Goal: Task Accomplishment & Management: Use online tool/utility

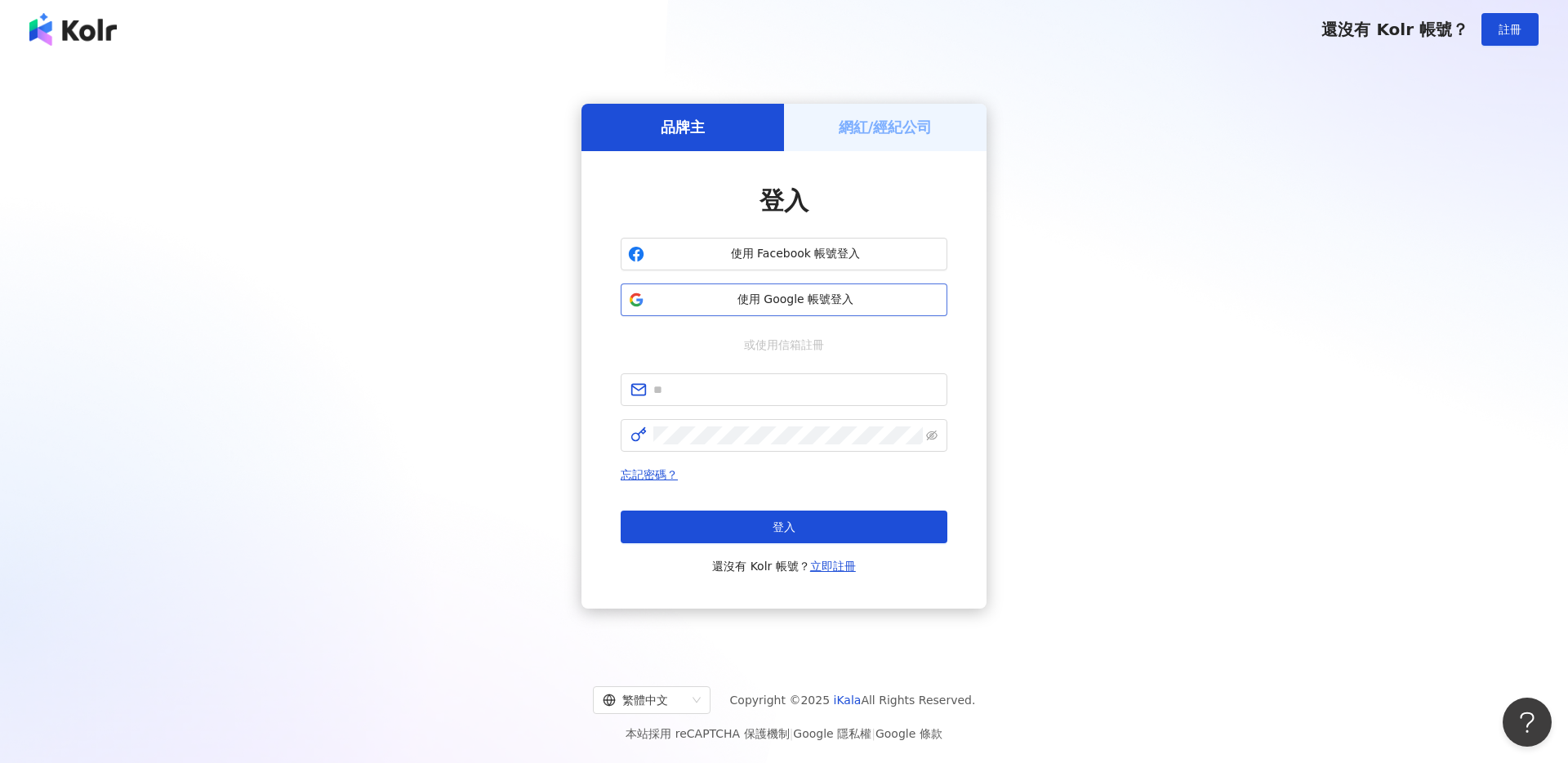
click at [787, 305] on span "使用 Google 帳號登入" at bounding box center [795, 299] width 289 height 16
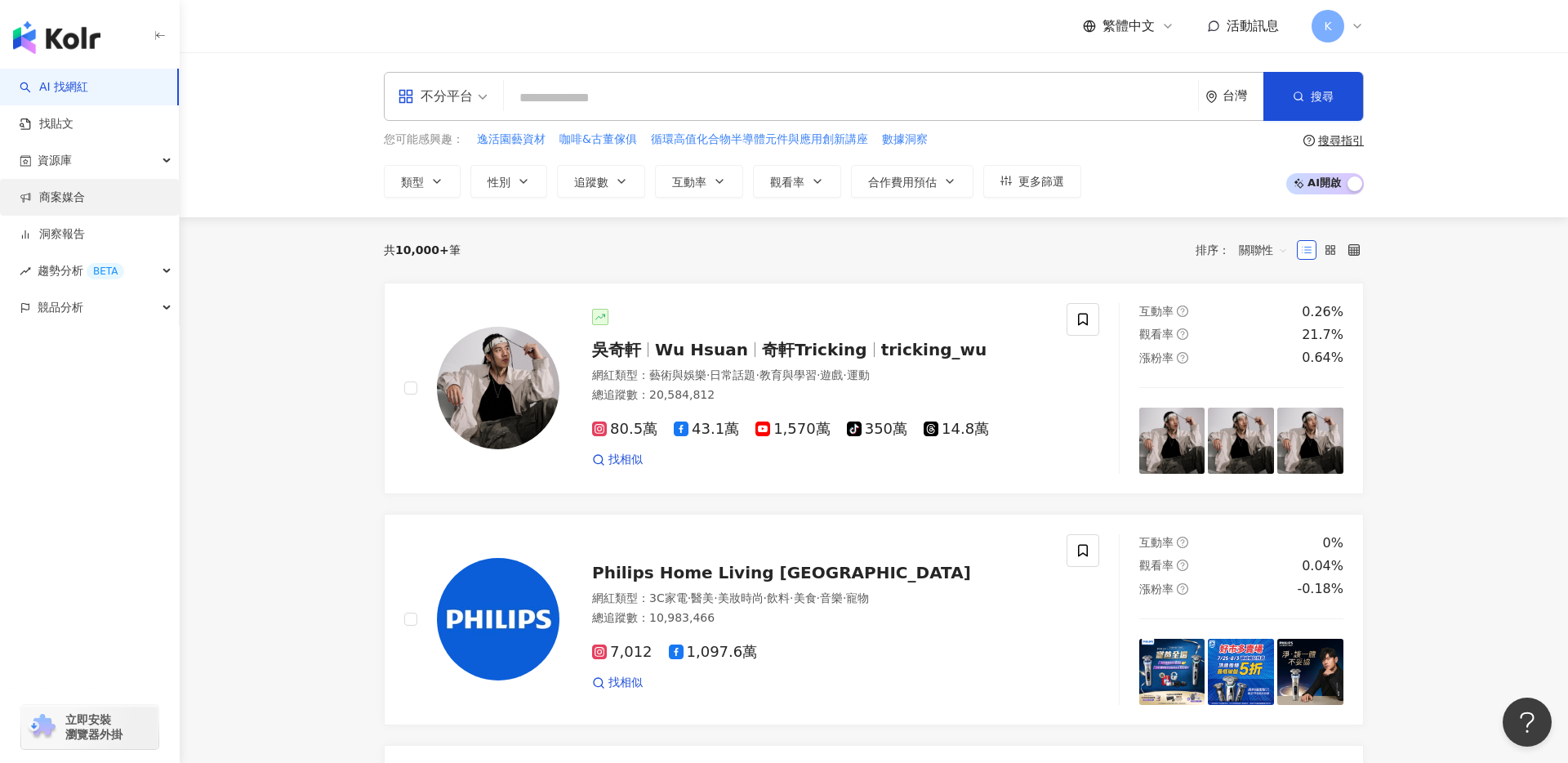
click at [85, 190] on link "商案媒合" at bounding box center [52, 198] width 65 height 16
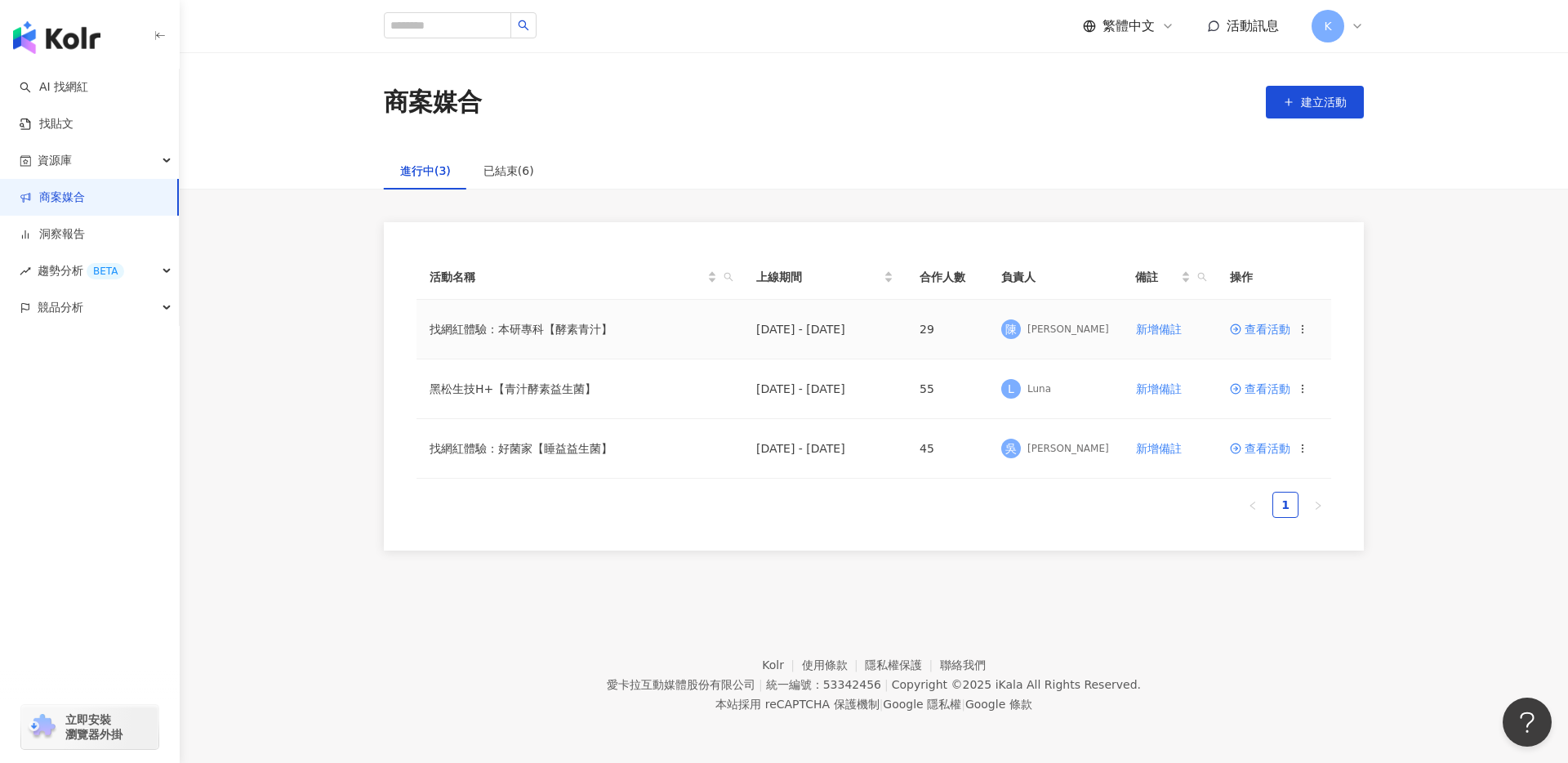
click at [1260, 325] on span "查看活動" at bounding box center [1260, 329] width 61 height 12
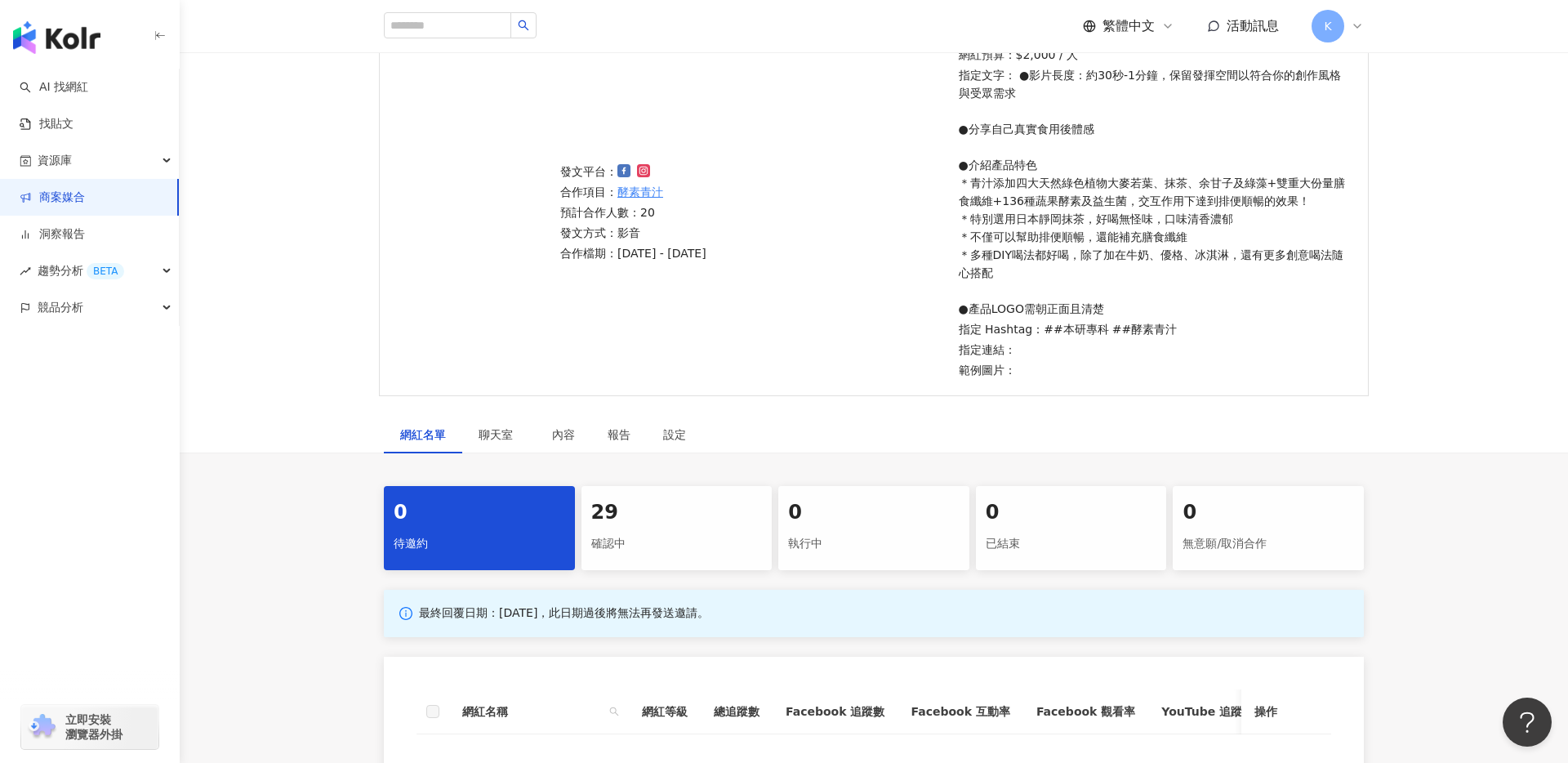
scroll to position [468, 0]
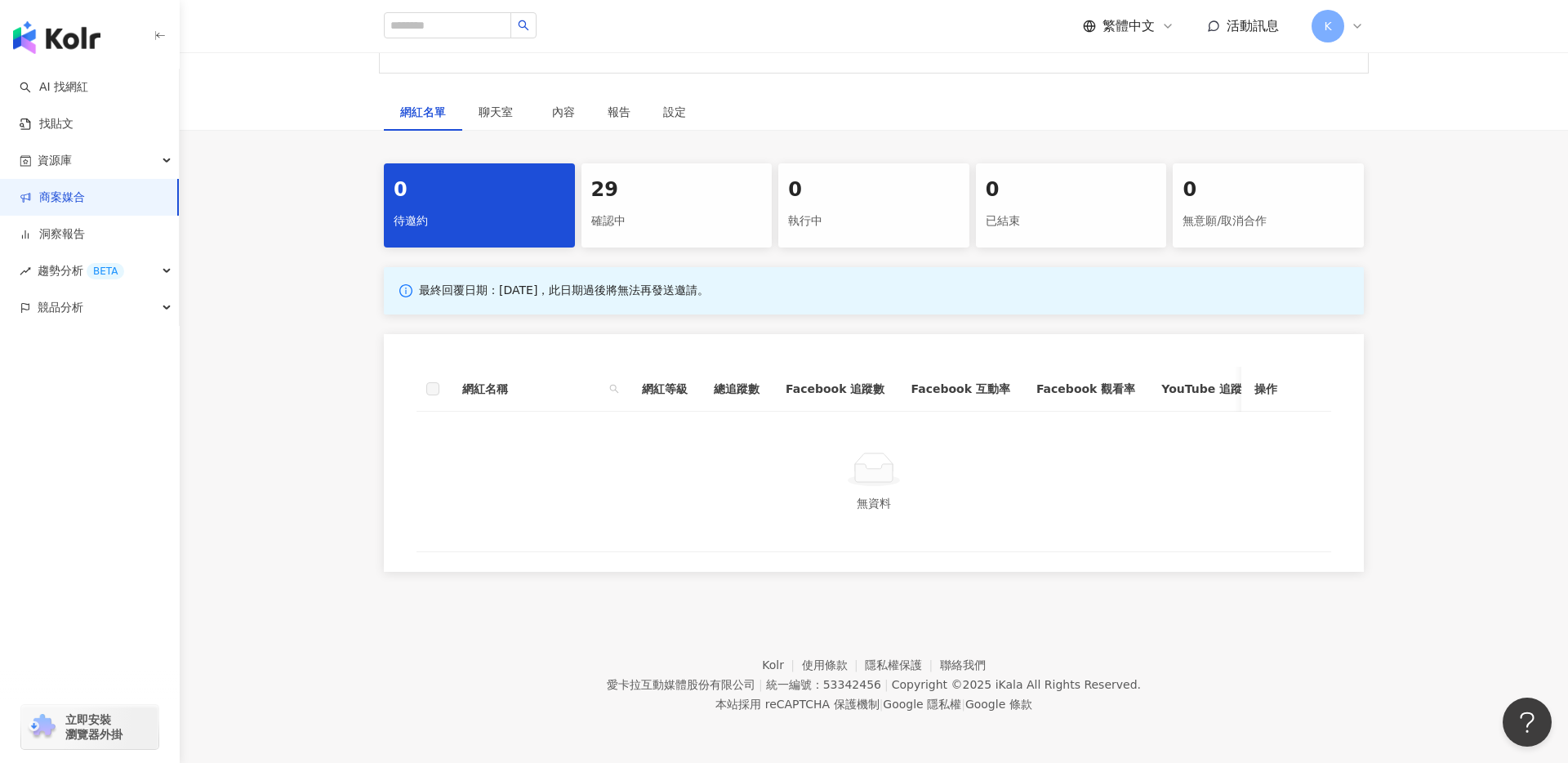
click at [685, 207] on div "確認中" at bounding box center [677, 221] width 172 height 28
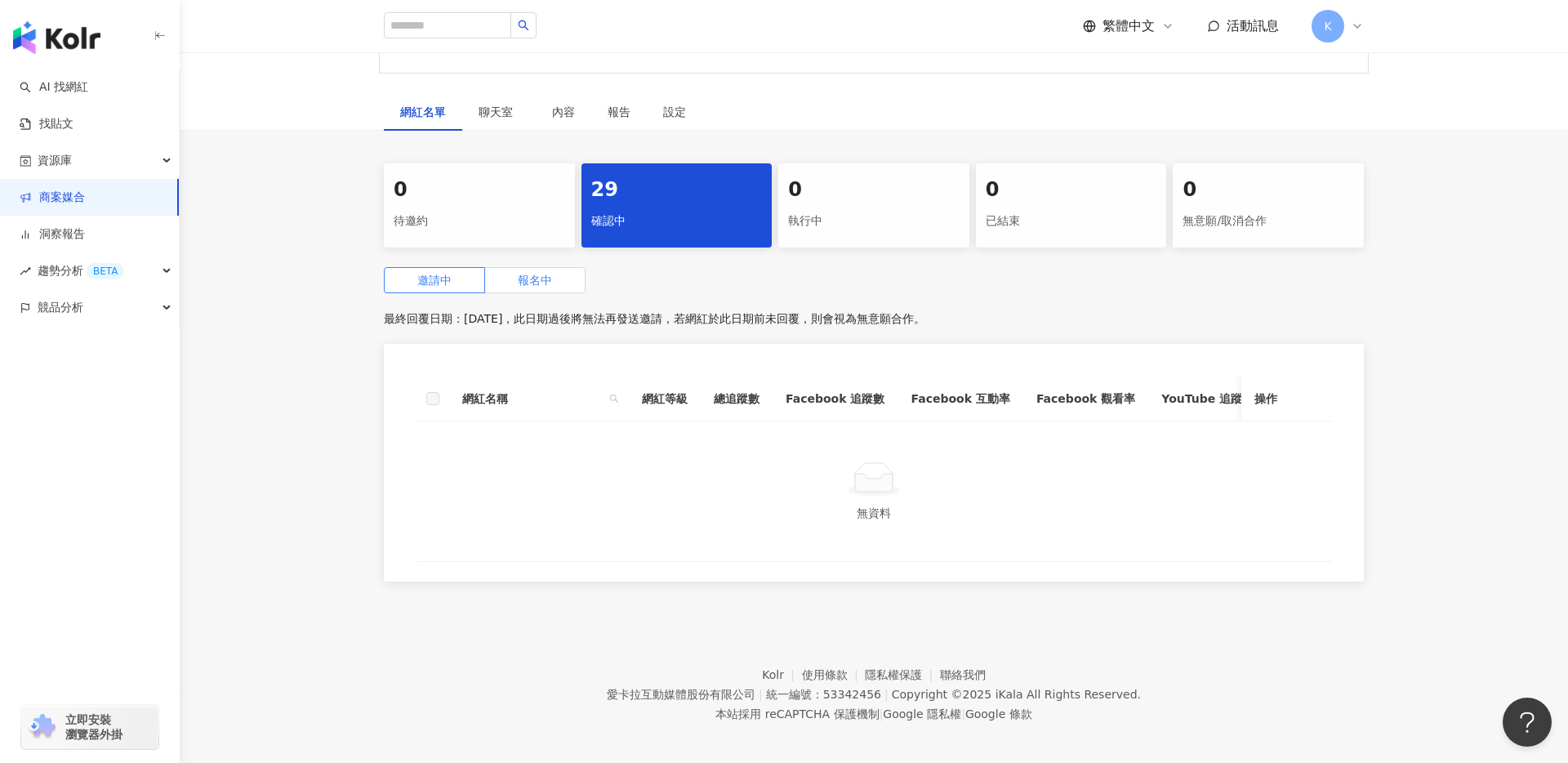
click at [508, 279] on label "報名中" at bounding box center [535, 280] width 101 height 26
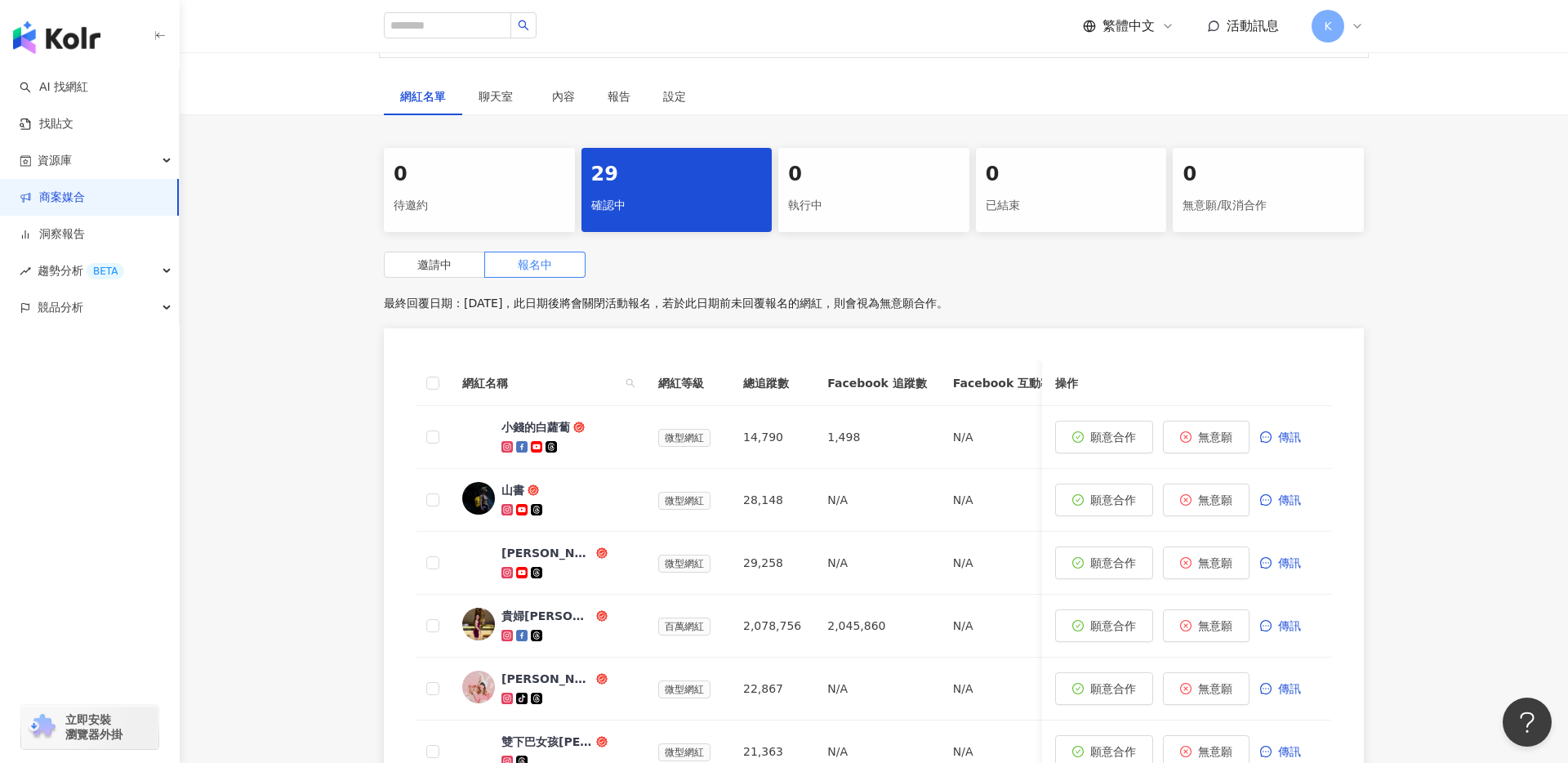
scroll to position [485, 0]
click at [598, 506] on div at bounding box center [566, 508] width 131 height 16
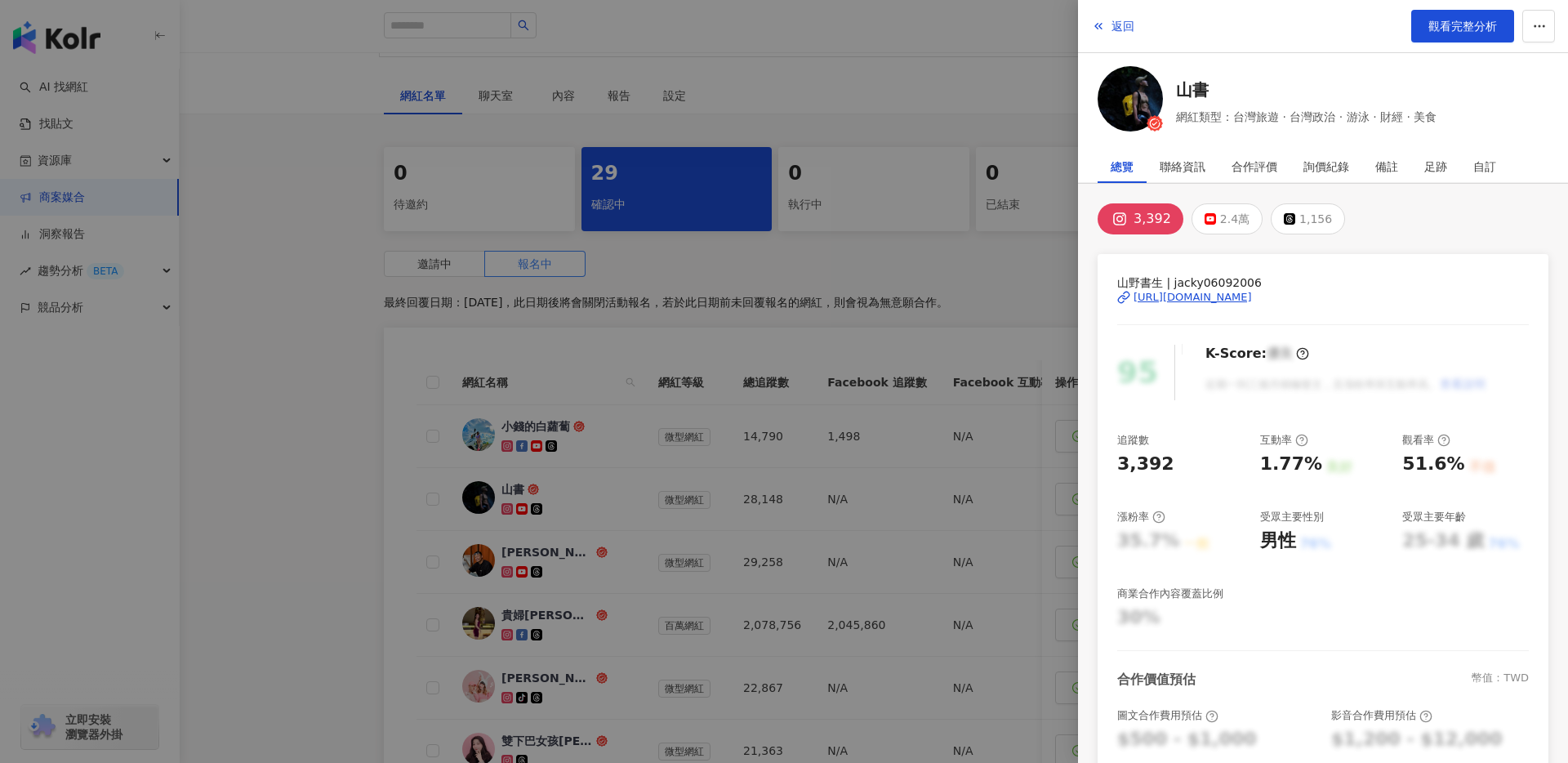
click at [1217, 296] on div "[URL][DOMAIN_NAME]" at bounding box center [1192, 297] width 118 height 15
click at [381, 369] on div at bounding box center [784, 381] width 1568 height 763
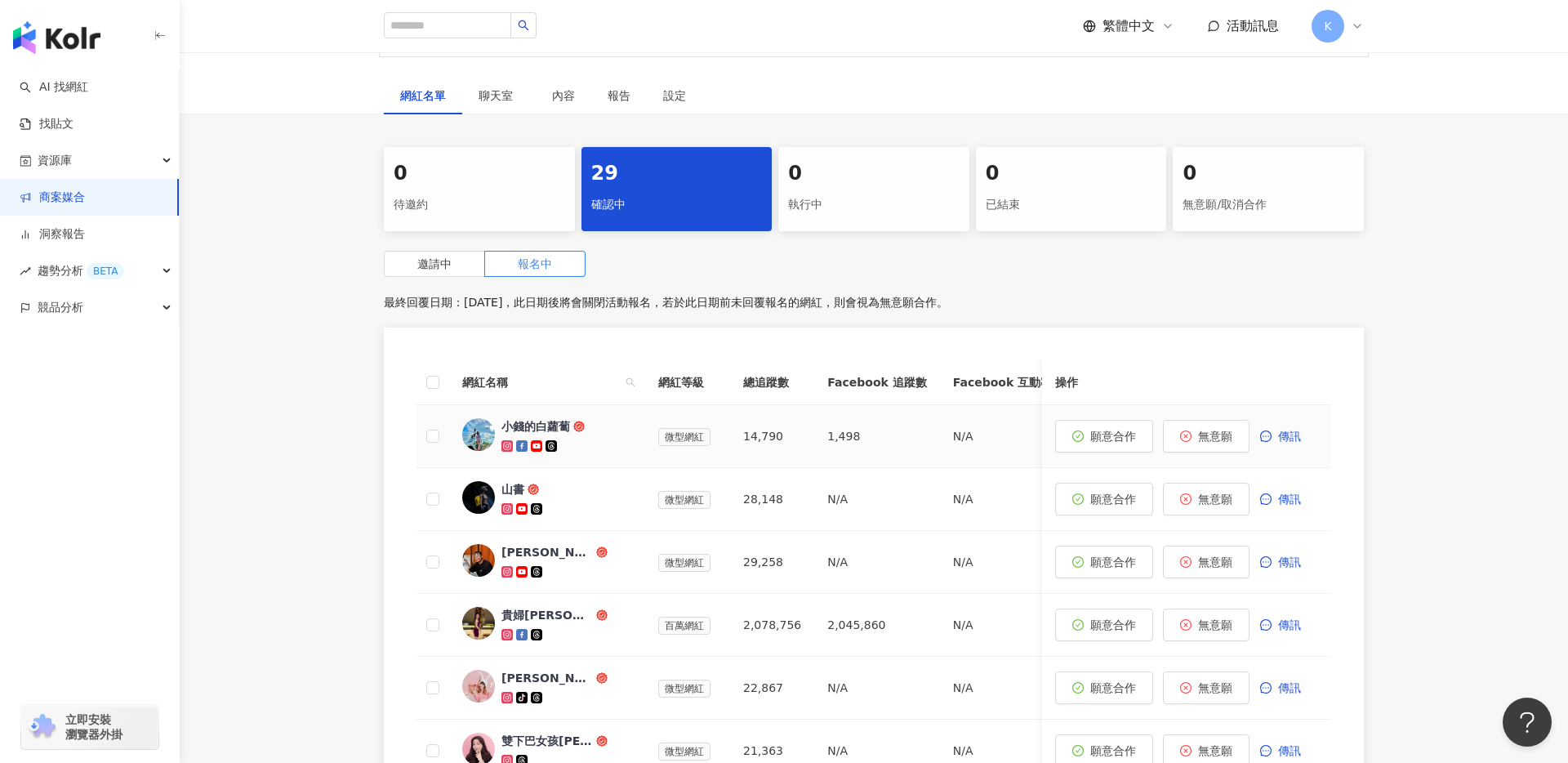
click at [586, 435] on div "小錢的白蘿蔔" at bounding box center [566, 436] width 131 height 36
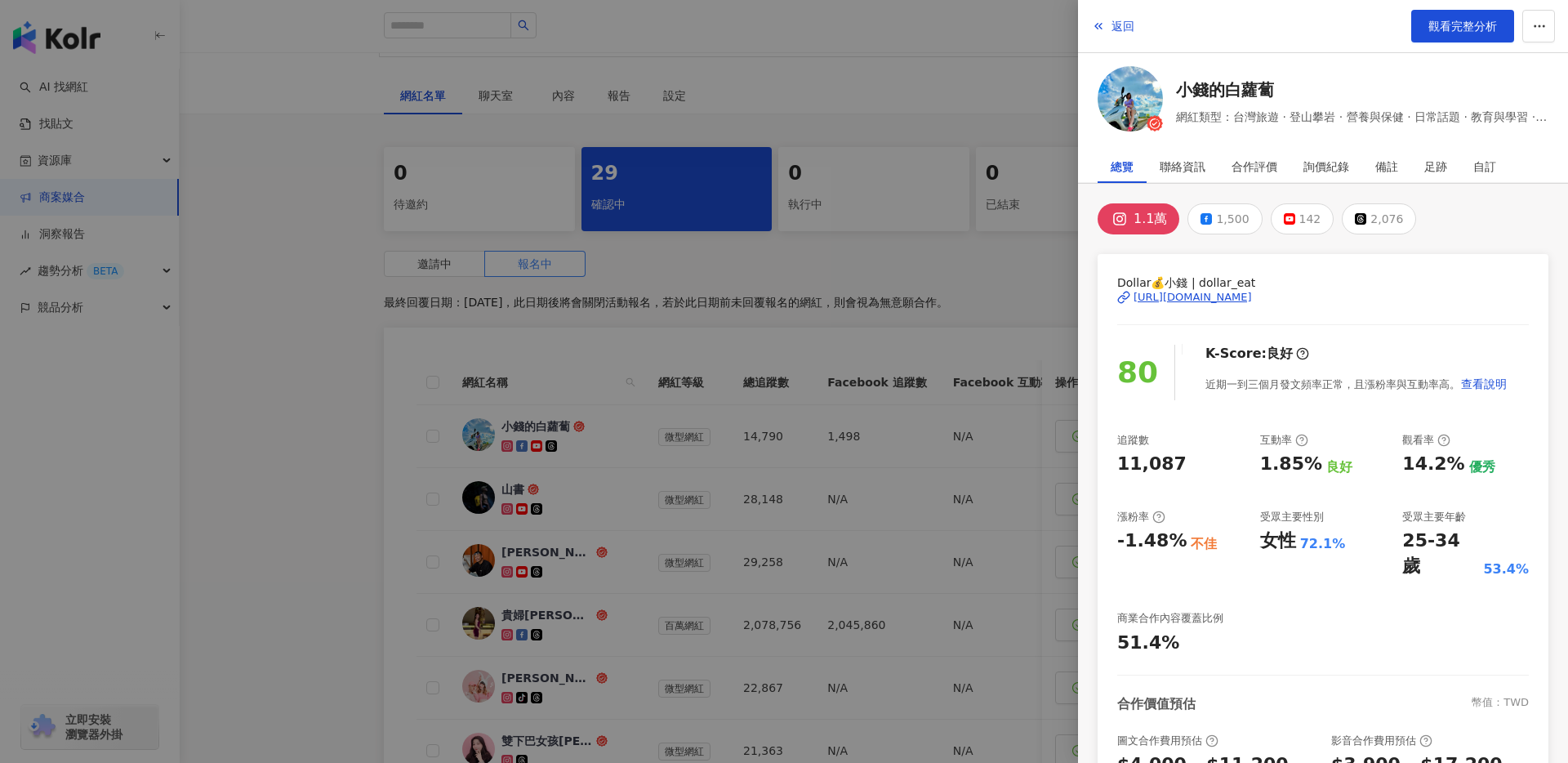
click at [1220, 290] on div "[URL][DOMAIN_NAME]" at bounding box center [1192, 297] width 118 height 15
click at [192, 86] on div at bounding box center [784, 381] width 1568 height 763
